Goal: Task Accomplishment & Management: Use online tool/utility

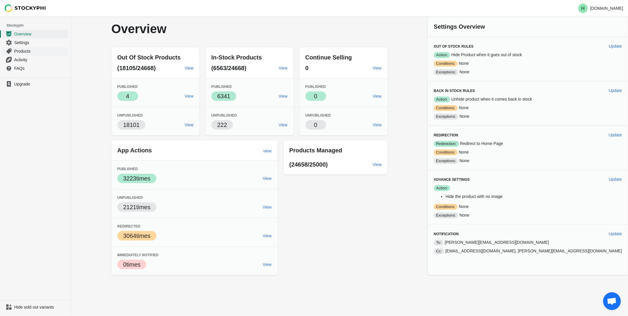
click at [22, 52] on span "Products" at bounding box center [40, 51] width 53 height 6
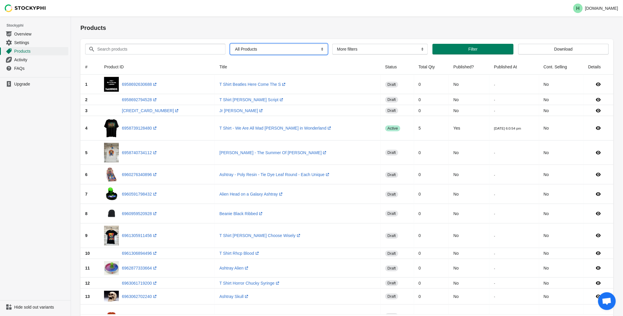
click at [319, 50] on select "All Products InStock InStock Published InStock Un-Published OOS OOS Published O…" at bounding box center [278, 49] width 97 height 11
select select "instock_has_no_image"
click at [230, 44] on select "All Products InStock InStock Published InStock Un-Published OOS OOS Published O…" at bounding box center [278, 49] width 97 height 11
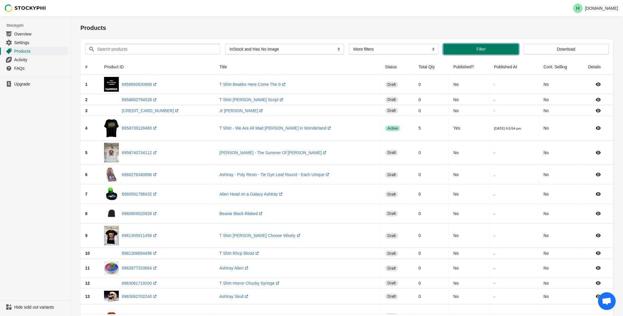
drag, startPoint x: 465, startPoint y: 50, endPoint x: 469, endPoint y: 46, distance: 6.1
click at [465, 50] on span "Filter" at bounding box center [481, 49] width 66 height 5
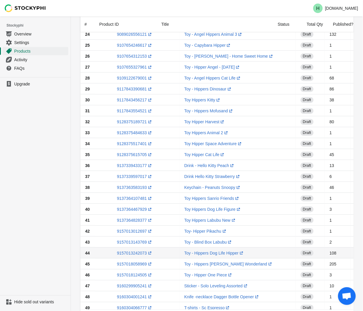
scroll to position [355, 0]
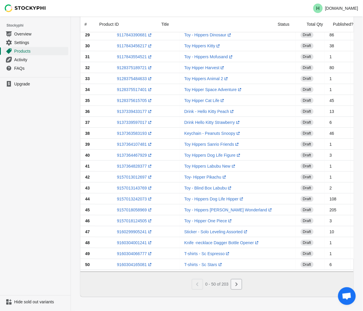
click at [238, 283] on icon "Next" at bounding box center [236, 284] width 6 height 6
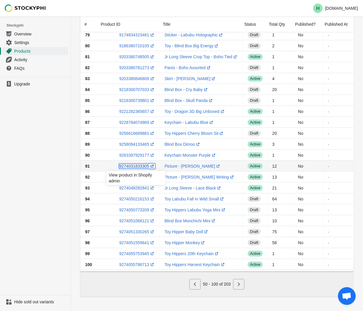
click at [134, 164] on link "9274031833305 (opens a new window)" at bounding box center [137, 166] width 36 height 5
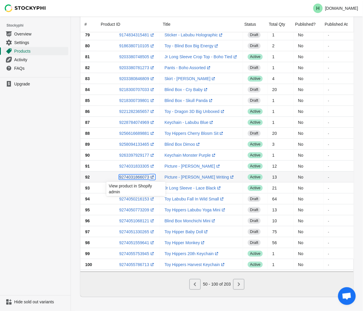
click at [135, 175] on link "9274031866073 (opens a new window)" at bounding box center [137, 177] width 36 height 5
click at [33, 150] on ul "Upgrade" at bounding box center [35, 186] width 71 height 218
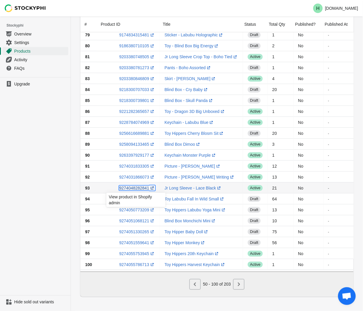
click at [130, 186] on link "9274048282841 (opens a new window)" at bounding box center [137, 188] width 36 height 5
click at [27, 166] on ul "Upgrade" at bounding box center [35, 186] width 71 height 218
click at [240, 287] on icon "Next" at bounding box center [239, 284] width 6 height 6
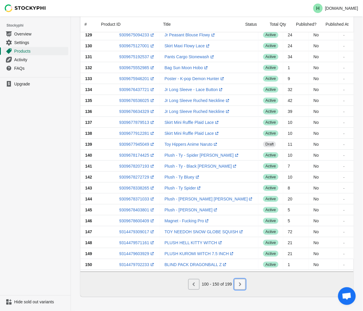
click at [240, 285] on icon "Next" at bounding box center [240, 285] width 2 height 4
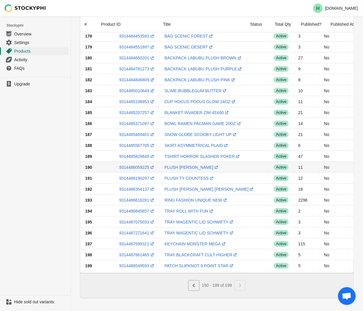
scroll to position [344, 0]
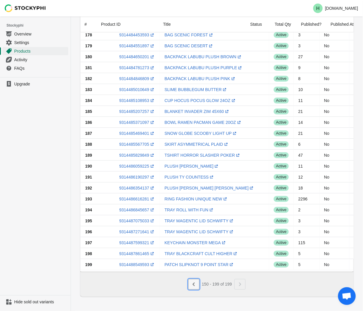
click at [195, 284] on icon "Previous" at bounding box center [194, 284] width 6 height 6
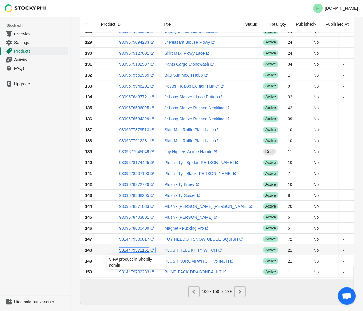
click at [134, 251] on link "9314479571161 (opens a new window)" at bounding box center [137, 250] width 36 height 5
drag, startPoint x: 50, startPoint y: 220, endPoint x: 77, endPoint y: 222, distance: 27.3
click at [52, 220] on ul "Upgrade" at bounding box center [35, 186] width 71 height 218
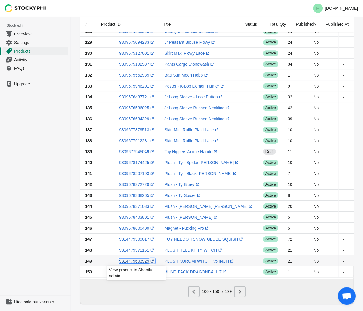
click at [129, 259] on link "9314479603929 (opens a new window)" at bounding box center [137, 261] width 36 height 5
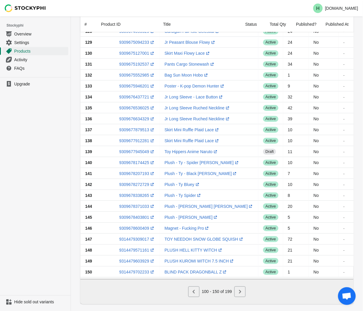
drag, startPoint x: 36, startPoint y: 210, endPoint x: 40, endPoint y: 212, distance: 3.7
click at [37, 210] on ul "Upgrade" at bounding box center [35, 186] width 71 height 218
click at [240, 295] on icon "Next" at bounding box center [240, 292] width 6 height 6
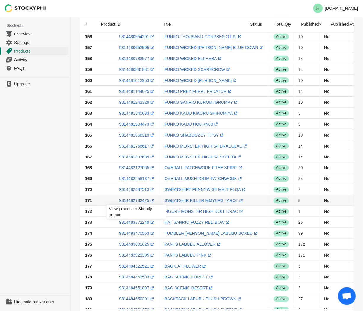
scroll to position [98, 0]
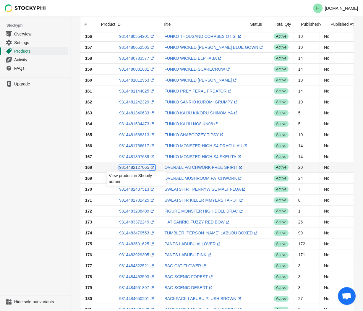
click at [135, 167] on link "9314482127065 (opens a new window)" at bounding box center [137, 167] width 36 height 5
click at [40, 140] on ul "Upgrade" at bounding box center [35, 186] width 71 height 218
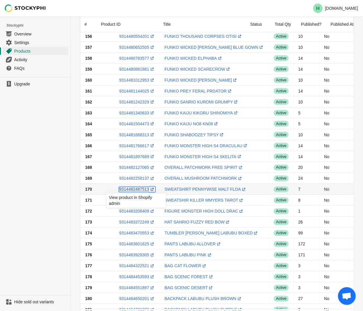
click at [131, 190] on link "9314482487513 (opens a new window)" at bounding box center [137, 189] width 36 height 5
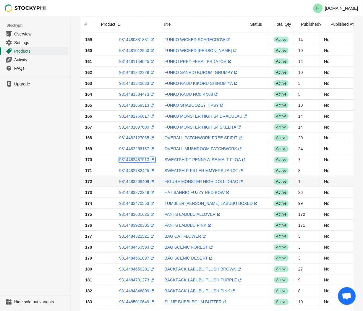
scroll to position [164, 0]
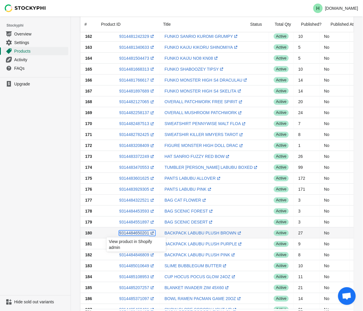
click at [138, 235] on link "9314484650201 (opens a new window)" at bounding box center [137, 233] width 36 height 5
